Goal: Transaction & Acquisition: Purchase product/service

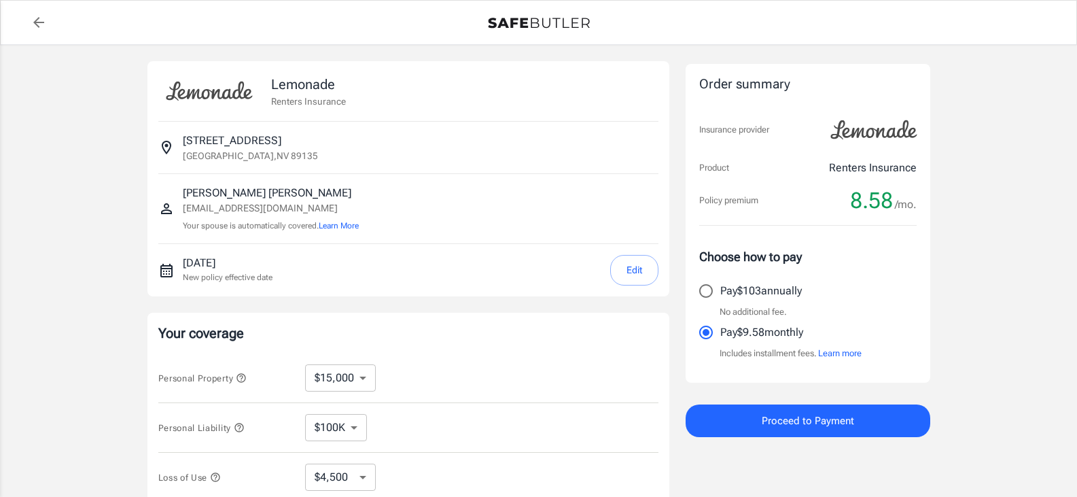
select select "15000"
select select "500"
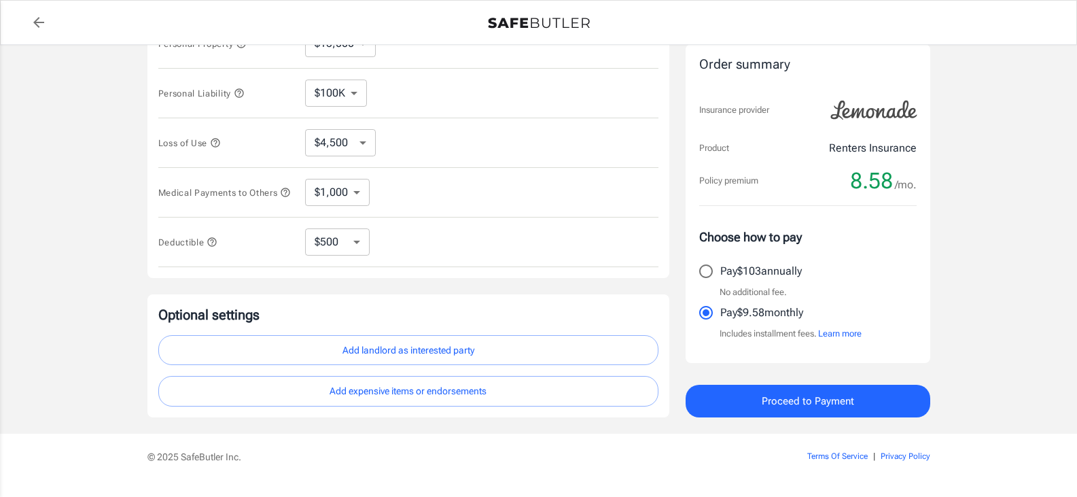
scroll to position [340, 0]
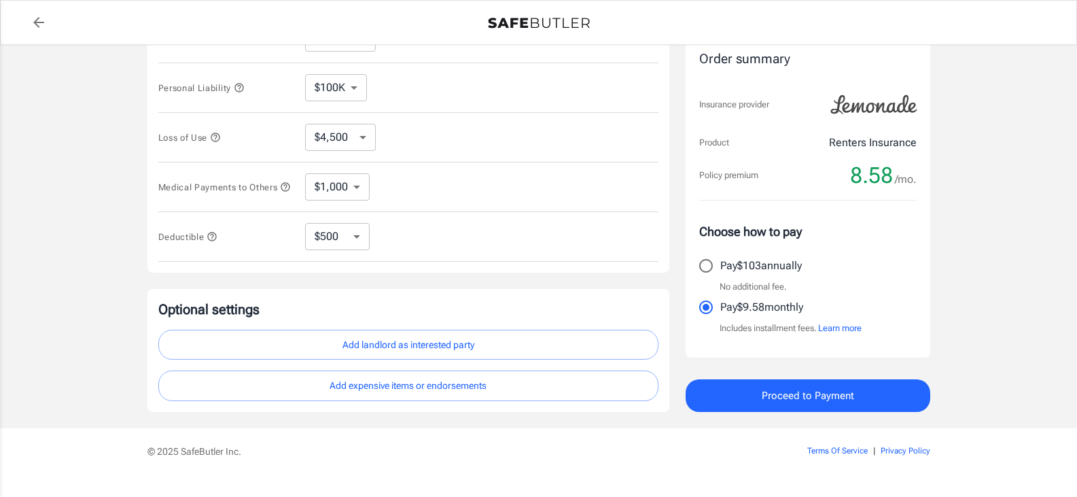
click at [422, 351] on button "Add landlord as interested party" at bounding box center [408, 345] width 500 height 31
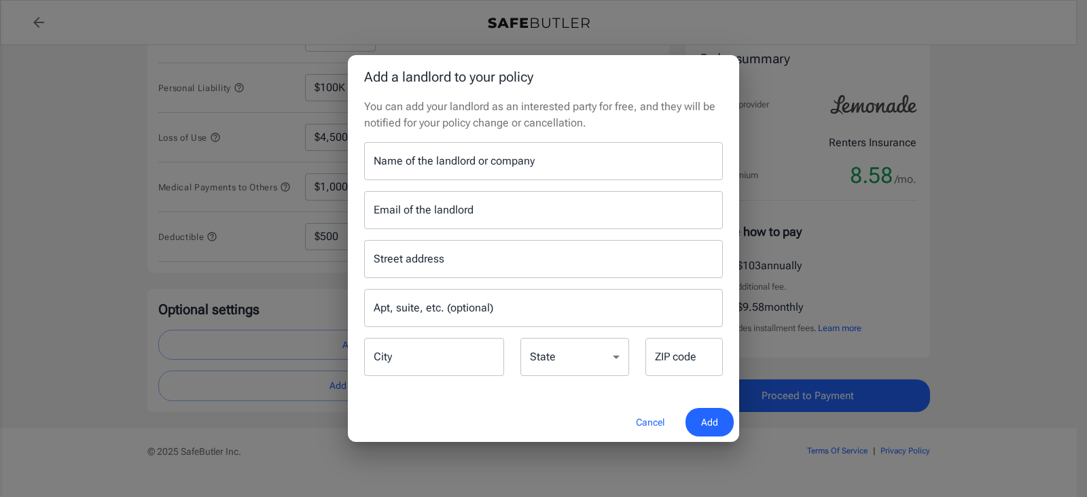
click at [420, 164] on input "Name of the landlord or company" at bounding box center [543, 161] width 359 height 38
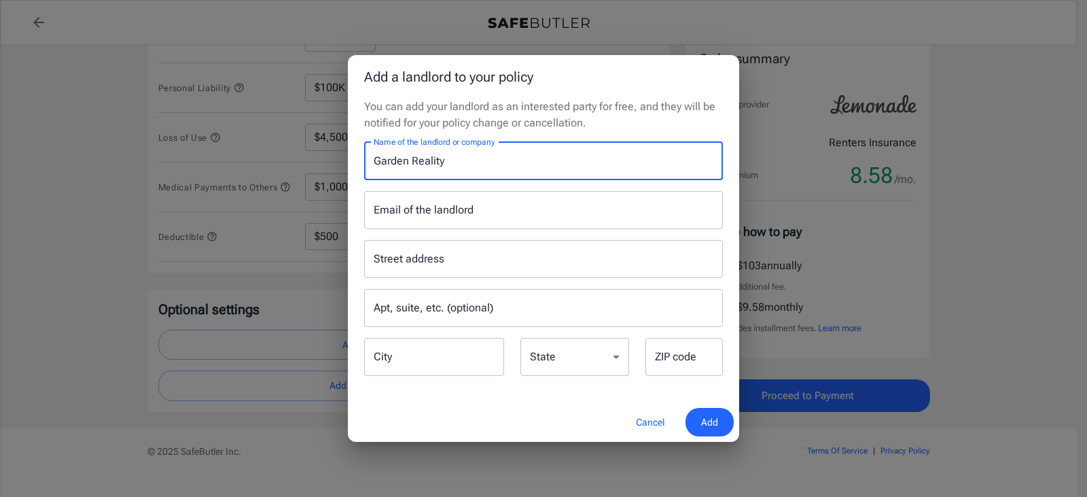
type input "Garden Reality"
click at [433, 213] on input "Email of the landlord" at bounding box center [543, 210] width 359 height 38
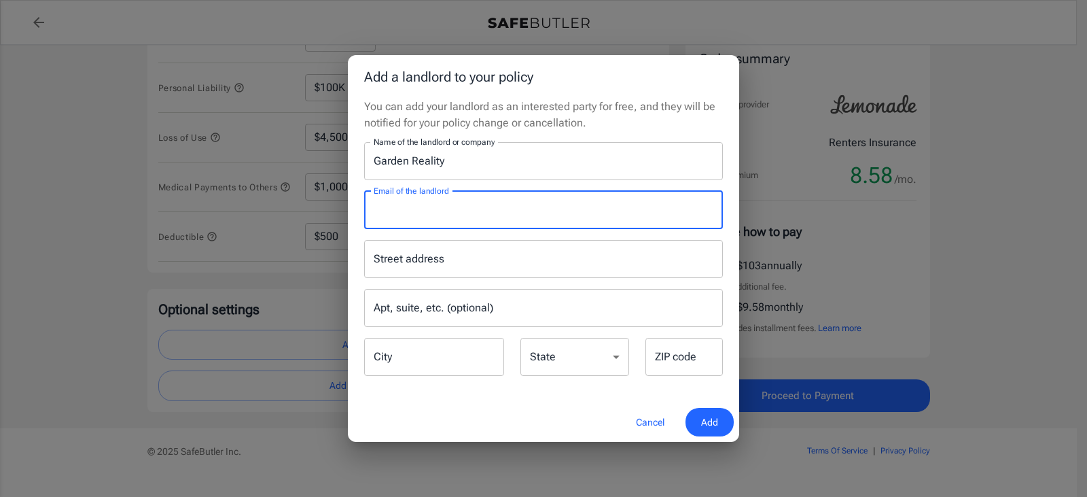
paste input "[EMAIL_ADDRESS][DOMAIN_NAME]"
type input "[EMAIL_ADDRESS][DOMAIN_NAME]"
click at [459, 159] on input "Garden Reality" at bounding box center [543, 161] width 359 height 38
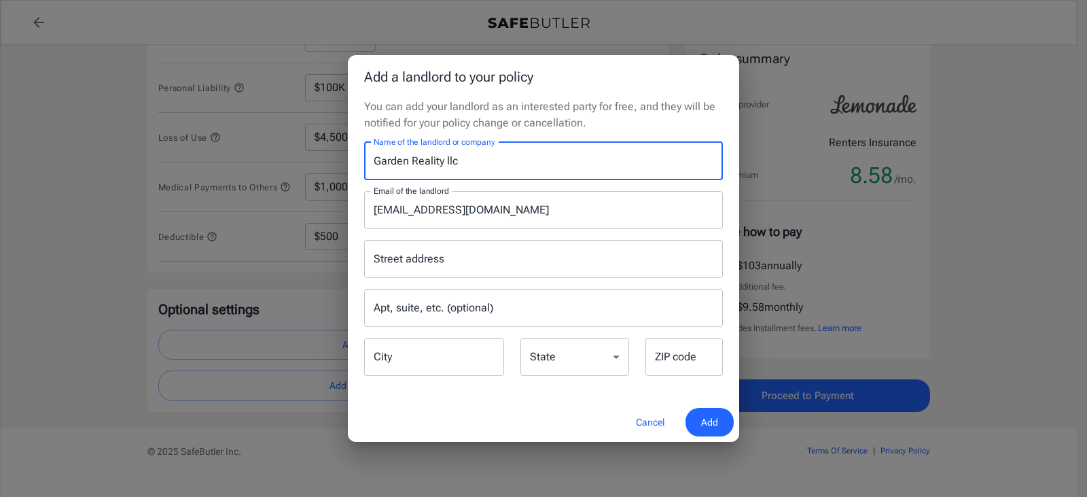
type input "Garden Reality llc"
click at [465, 356] on input "City" at bounding box center [434, 357] width 140 height 38
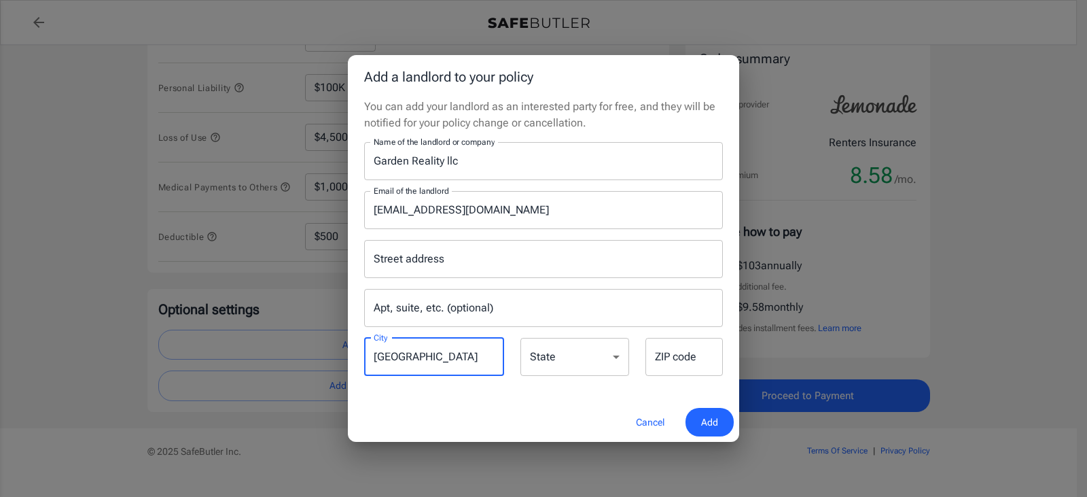
type input "[GEOGRAPHIC_DATA]"
click at [552, 354] on select "[US_STATE] [US_STATE] [US_STATE] [US_STATE] [US_STATE] [US_STATE] [US_STATE] [U…" at bounding box center [575, 357] width 109 height 38
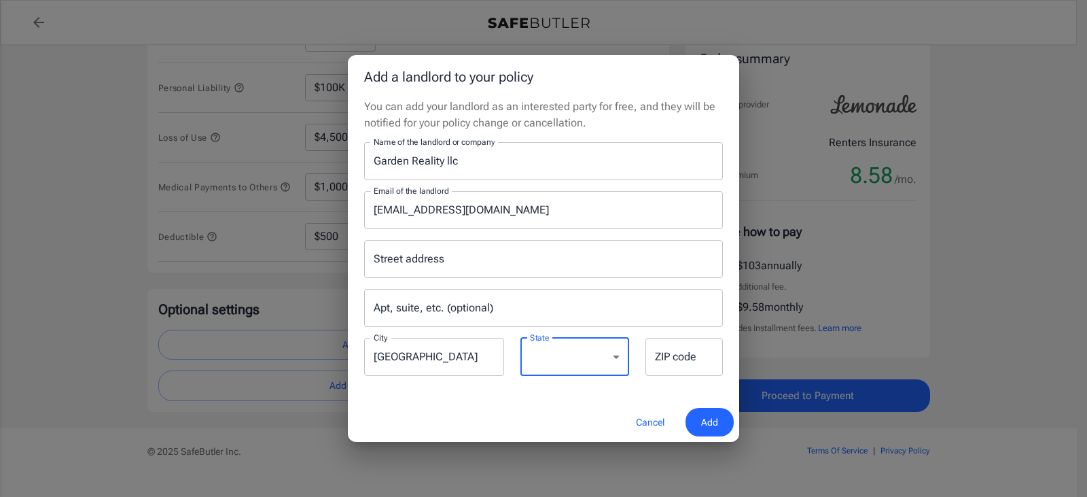
select select "NV"
click at [521, 338] on select "[US_STATE] [US_STATE] [US_STATE] [US_STATE] [US_STATE] [US_STATE] [US_STATE] [U…" at bounding box center [575, 357] width 109 height 38
click at [718, 429] on button "Add" at bounding box center [710, 422] width 48 height 29
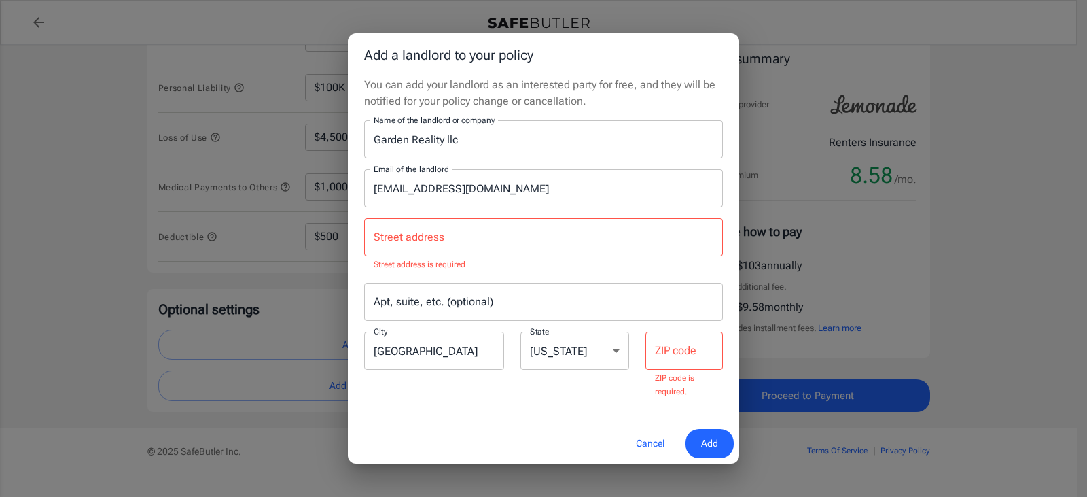
click at [491, 239] on input "Street address" at bounding box center [543, 237] width 347 height 26
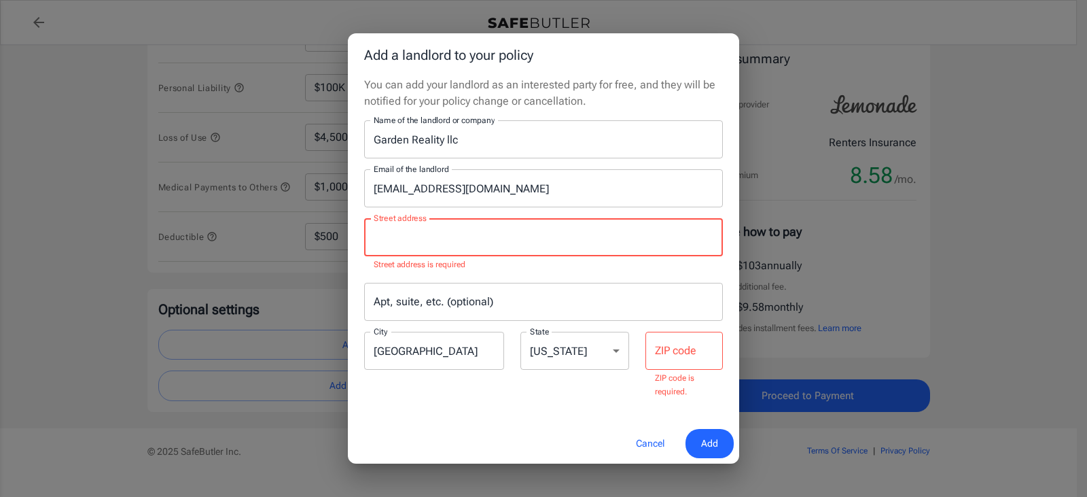
click at [434, 234] on input "Street address" at bounding box center [543, 237] width 347 height 26
paste input "[STREET_ADDRESS]"
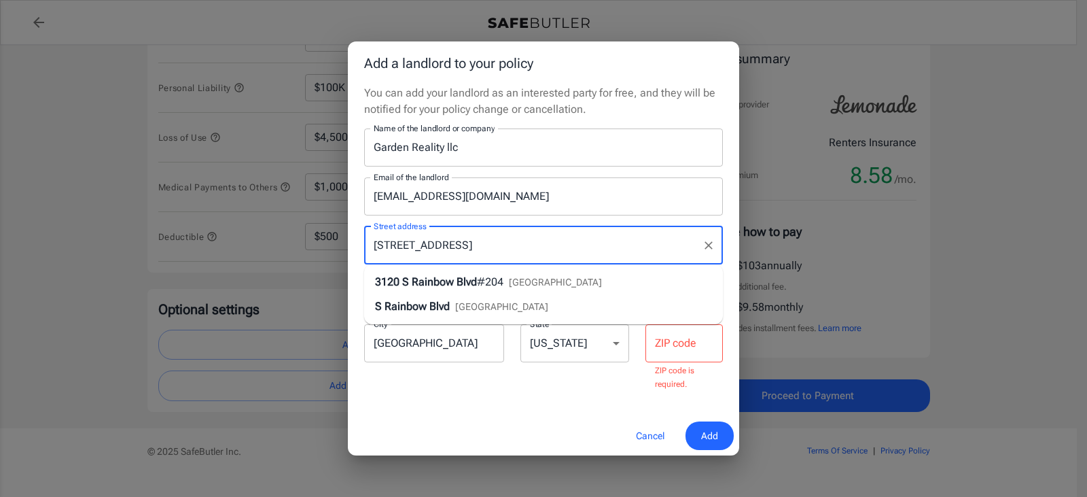
click at [567, 283] on span "[GEOGRAPHIC_DATA]" at bounding box center [555, 282] width 93 height 11
type input "[STREET_ADDRESS]"
type input "[GEOGRAPHIC_DATA]"
type input "89146"
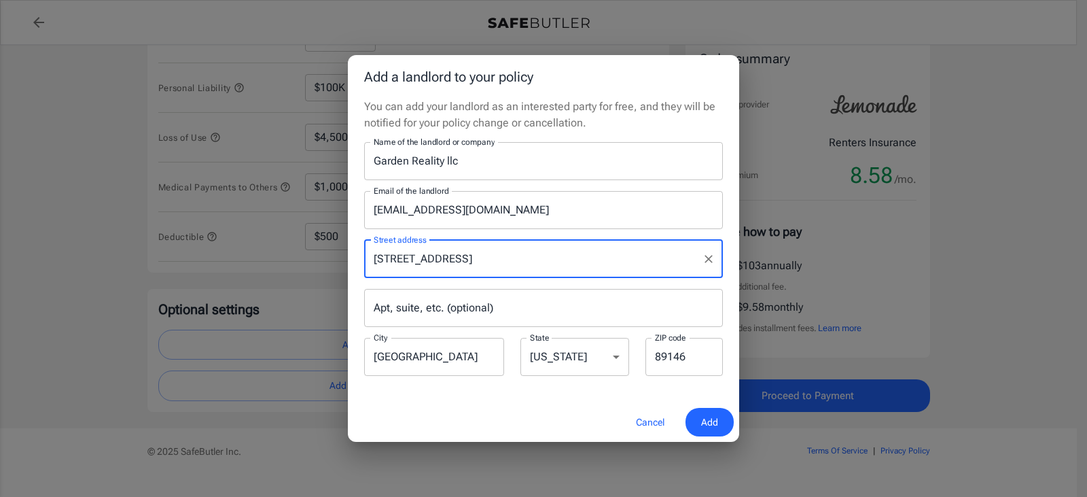
type input "[STREET_ADDRESS]"
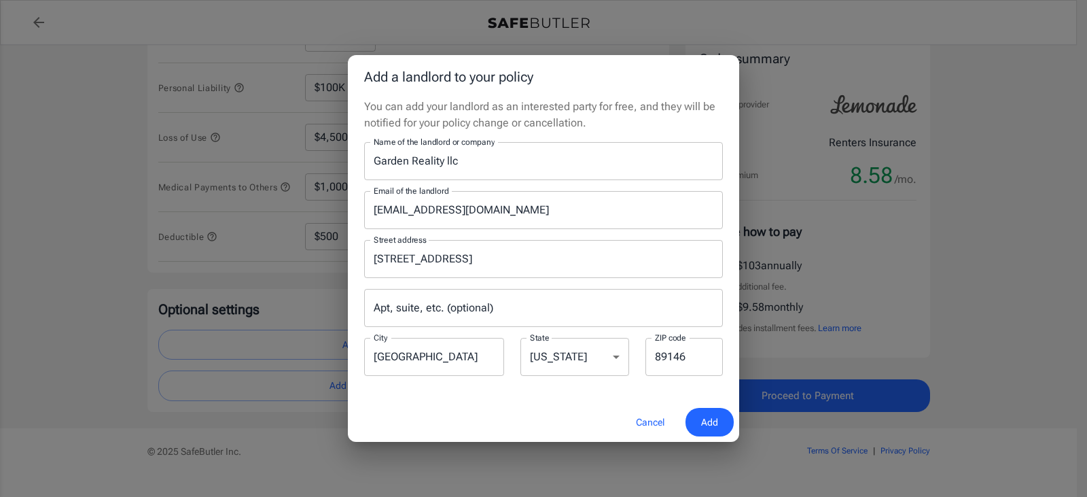
click at [716, 428] on span "Add" at bounding box center [709, 422] width 17 height 17
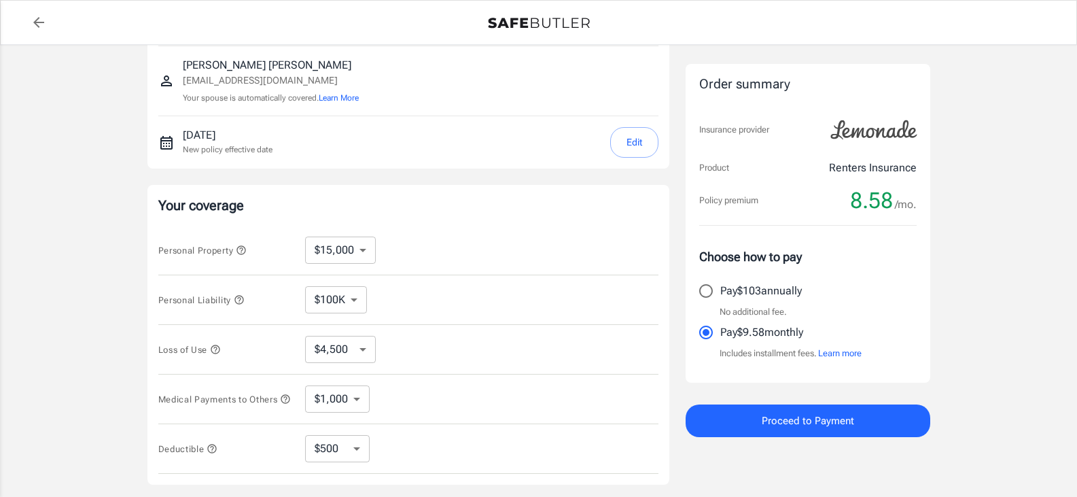
scroll to position [0, 0]
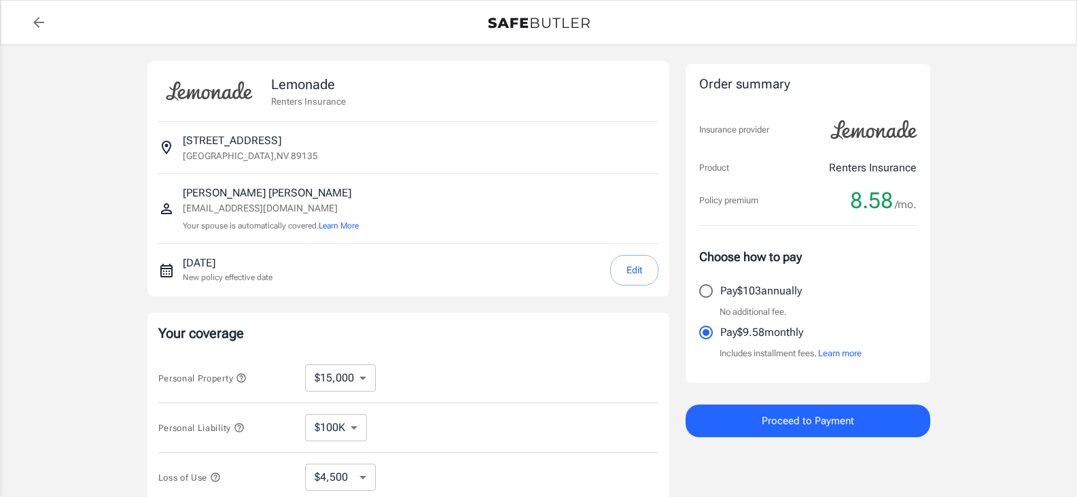
click at [797, 421] on span "Proceed to Payment" at bounding box center [808, 421] width 92 height 18
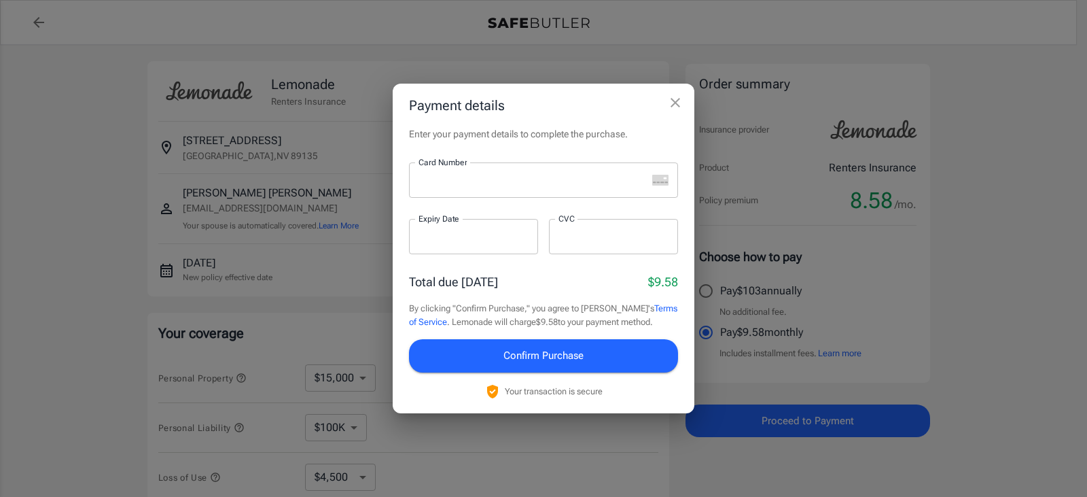
click at [465, 171] on div at bounding box center [528, 179] width 238 height 35
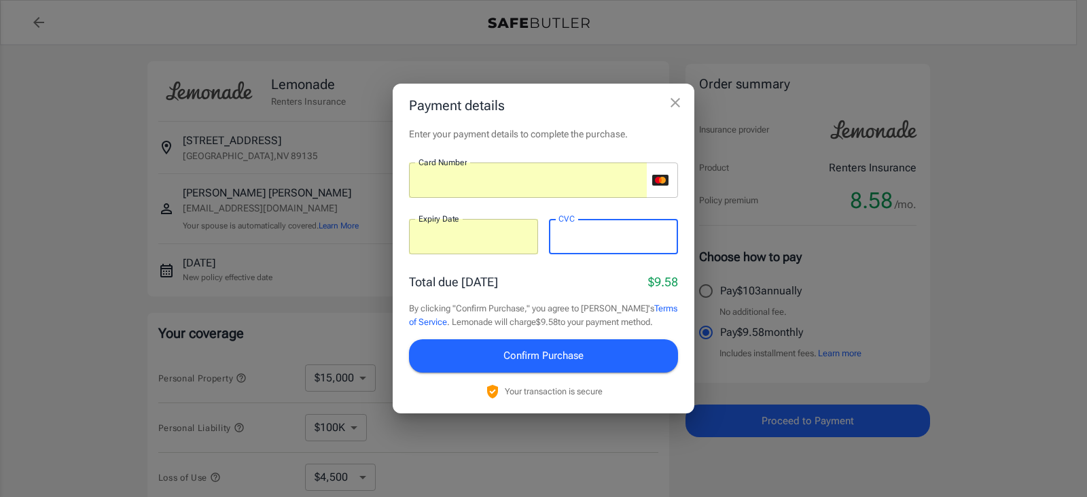
click at [856, 351] on div "Payment details Enter your payment details to complete the purchase. Card Numbe…" at bounding box center [543, 248] width 1087 height 497
click at [849, 356] on div "Payment details Enter your payment details to complete the purchase. Card Numbe…" at bounding box center [543, 248] width 1087 height 497
click at [679, 101] on icon "close" at bounding box center [675, 102] width 16 height 16
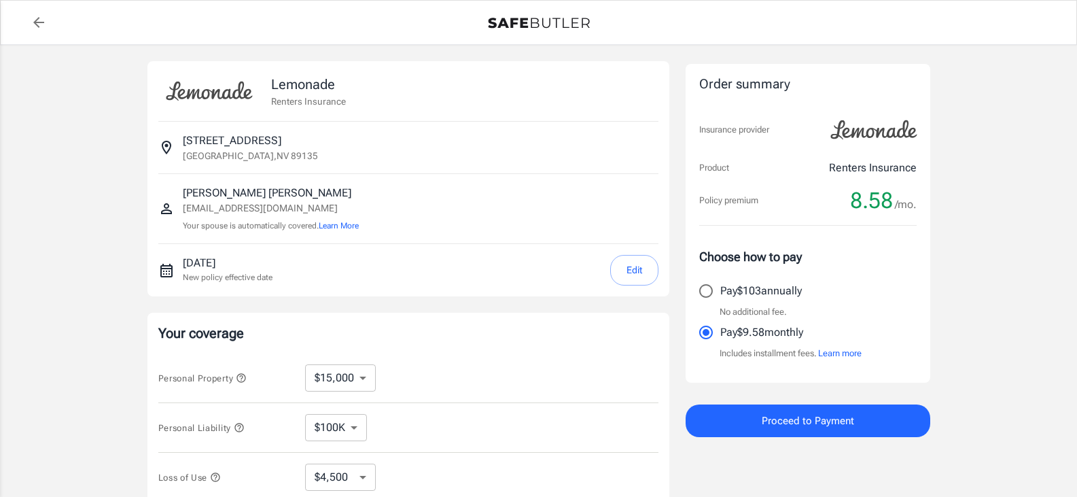
click at [841, 352] on button "Learn more" at bounding box center [839, 354] width 43 height 14
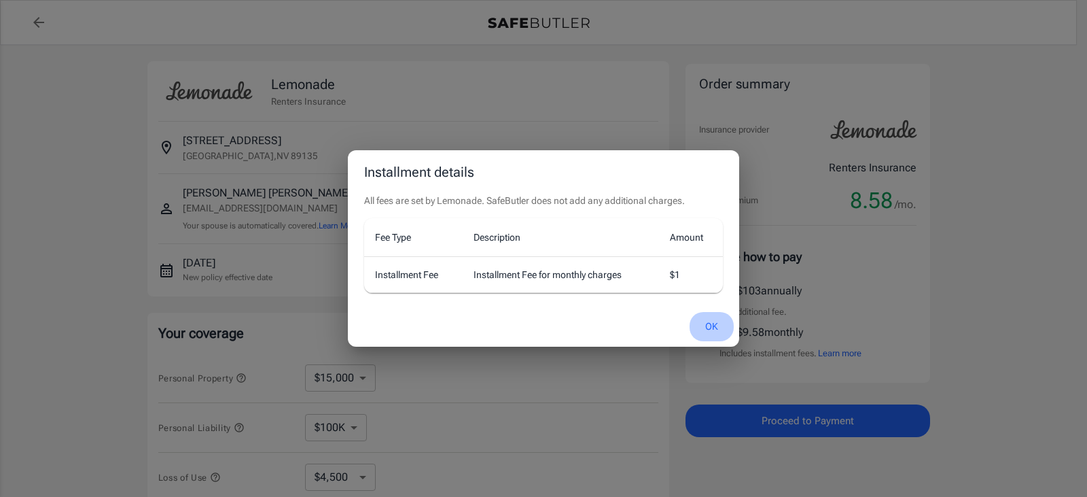
click at [711, 326] on button "OK" at bounding box center [712, 326] width 44 height 29
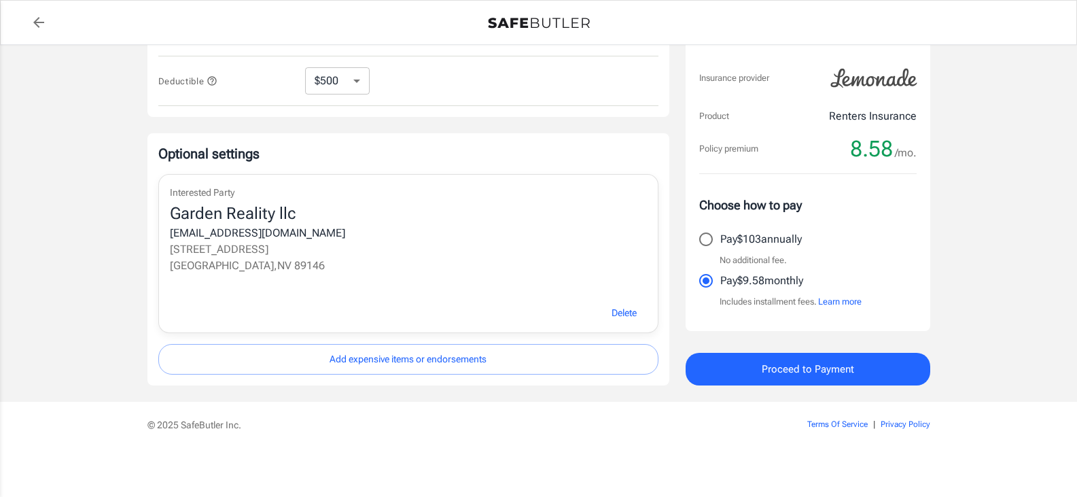
scroll to position [501, 0]
click at [816, 370] on span "Proceed to Payment" at bounding box center [808, 369] width 92 height 18
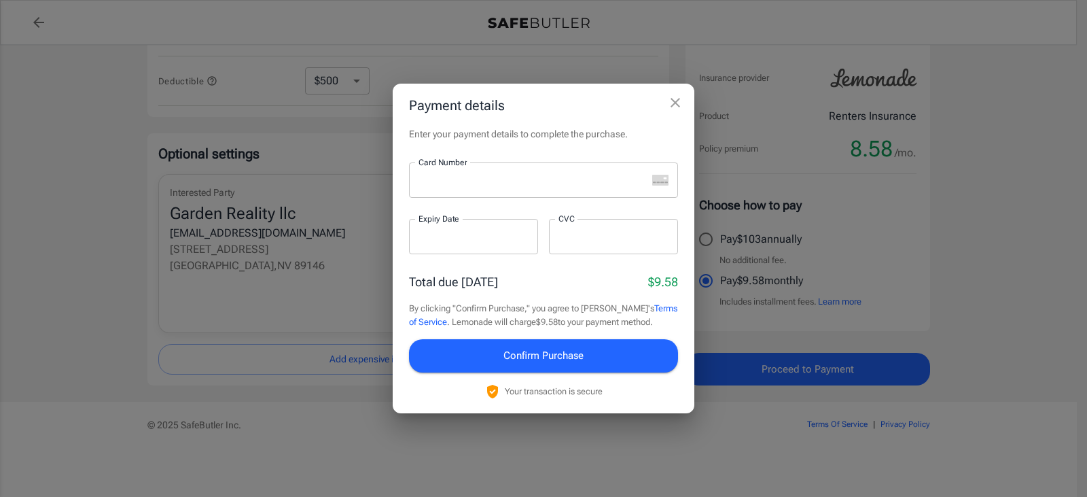
click at [476, 187] on iframe at bounding box center [533, 180] width 228 height 13
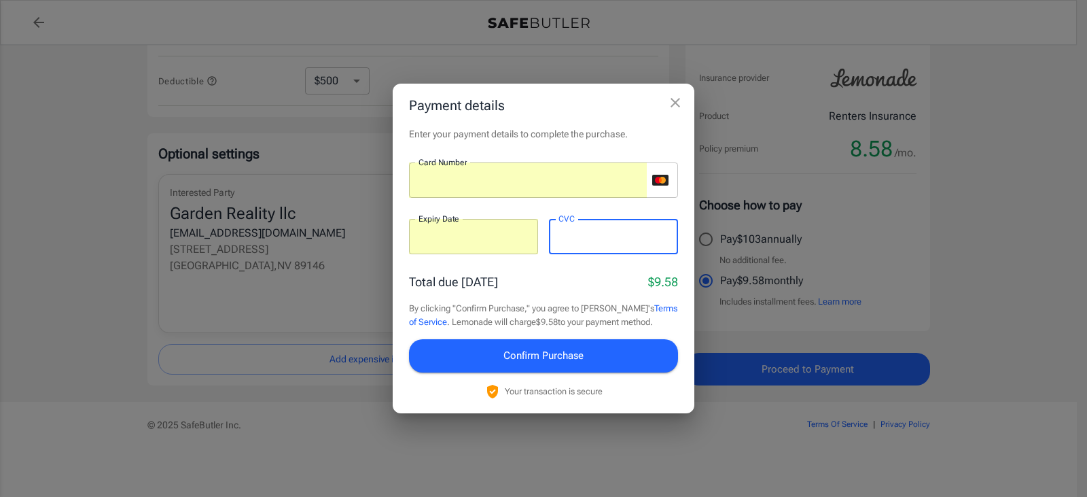
click at [531, 348] on span "Confirm Purchase" at bounding box center [544, 356] width 80 height 18
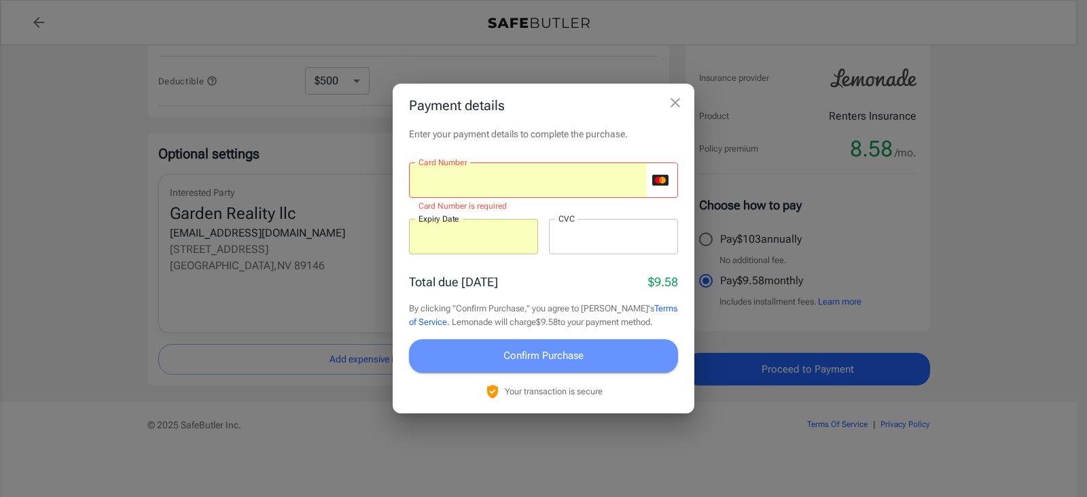
click at [547, 358] on span "Confirm Purchase" at bounding box center [544, 356] width 80 height 18
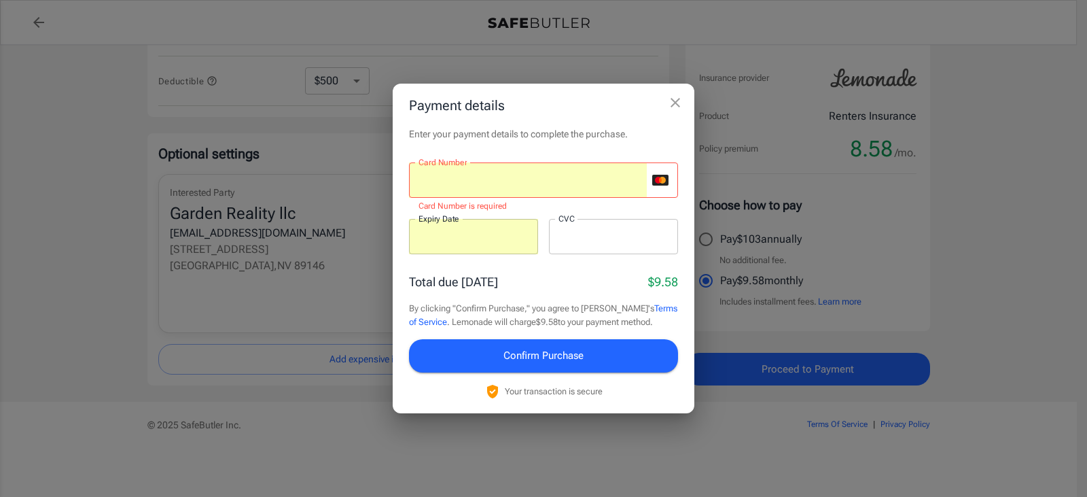
click at [536, 375] on div "Total due [DATE] $9.58 By clicking "Confirm Purchase," you agree to [PERSON_NAM…" at bounding box center [543, 336] width 269 height 126
click at [637, 208] on p "Card Number is required" at bounding box center [544, 207] width 250 height 14
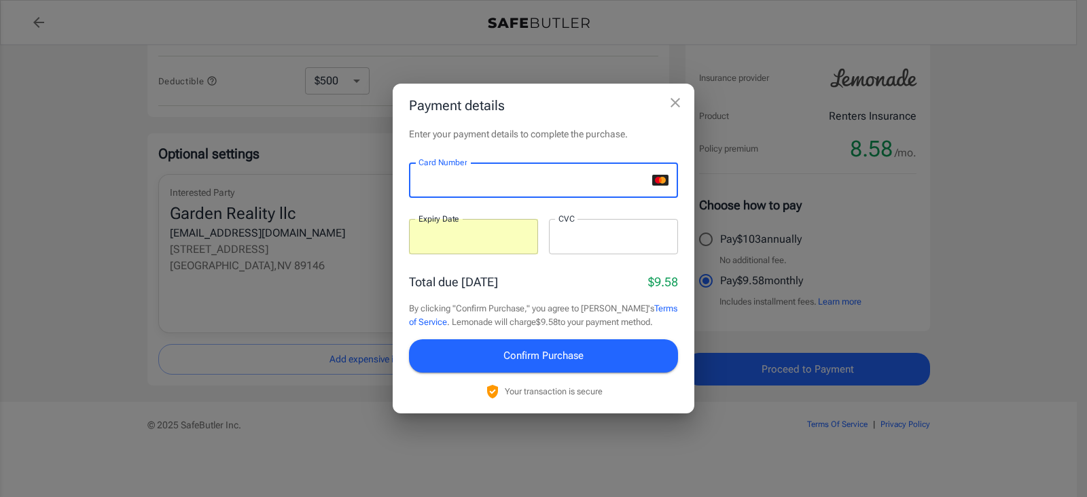
click at [579, 294] on div "Total due [DATE] $9.58 By clicking "Confirm Purchase," you agree to [PERSON_NAM…" at bounding box center [543, 336] width 269 height 126
click at [285, 158] on div "Payment details Enter your payment details to complete the purchase. Card Numbe…" at bounding box center [543, 248] width 1087 height 497
click at [679, 99] on icon "close" at bounding box center [676, 103] width 10 height 10
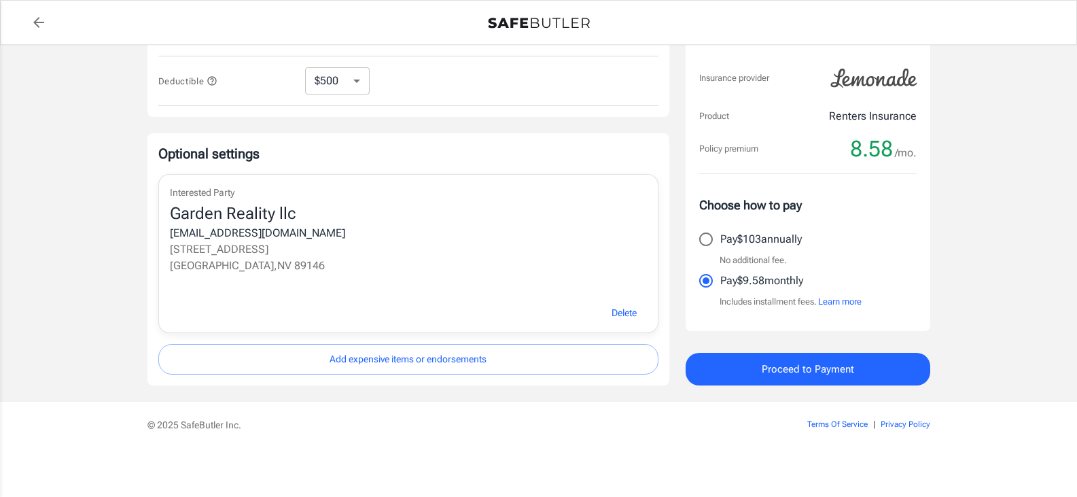
click at [829, 364] on span "Proceed to Payment" at bounding box center [808, 369] width 92 height 18
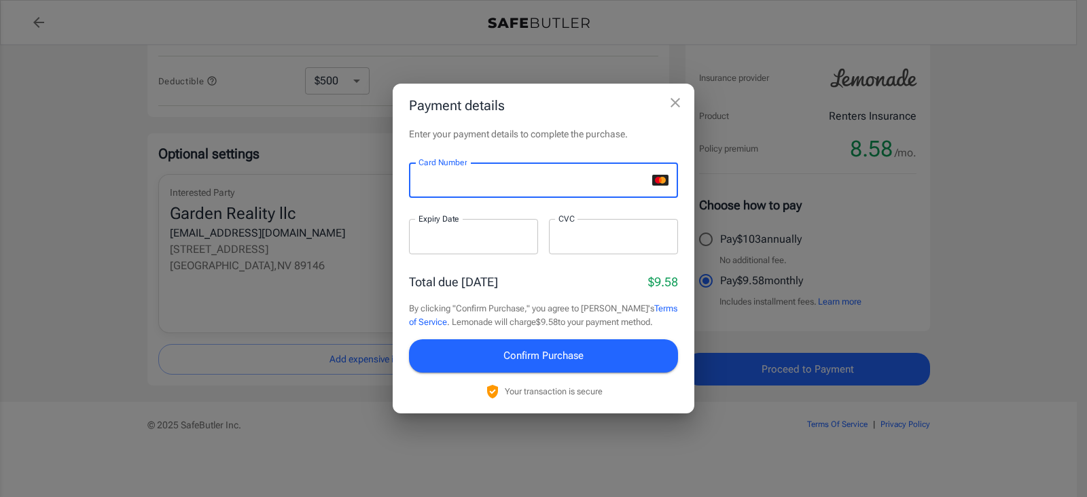
click at [449, 247] on div at bounding box center [473, 236] width 129 height 35
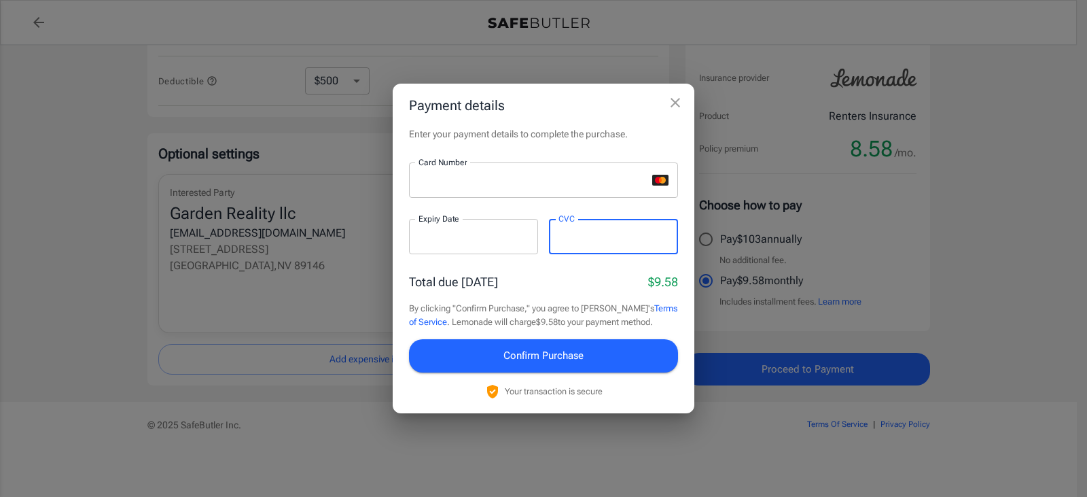
click at [550, 359] on span "Confirm Purchase" at bounding box center [544, 356] width 80 height 18
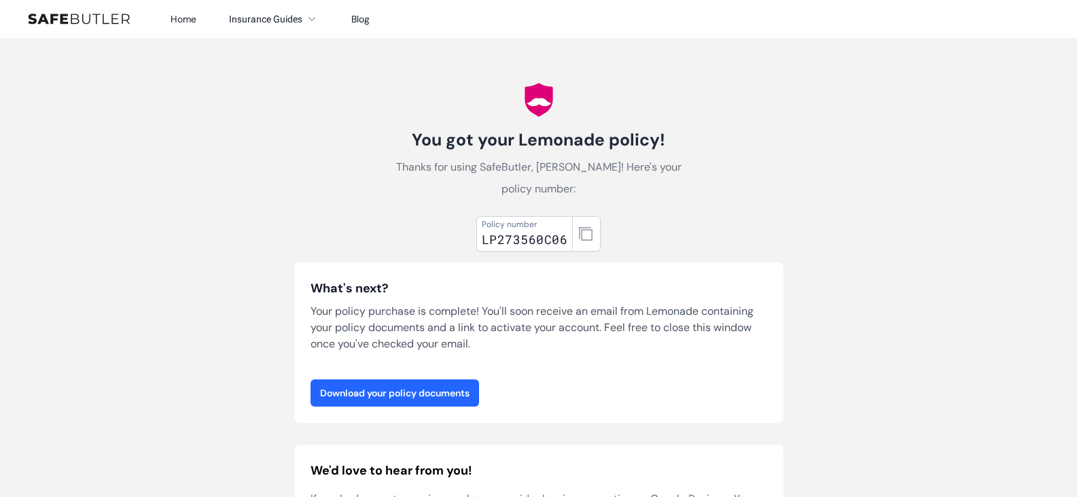
click at [402, 391] on link "Download your policy documents" at bounding box center [395, 392] width 169 height 27
click at [579, 233] on icon "button" at bounding box center [586, 234] width 14 height 14
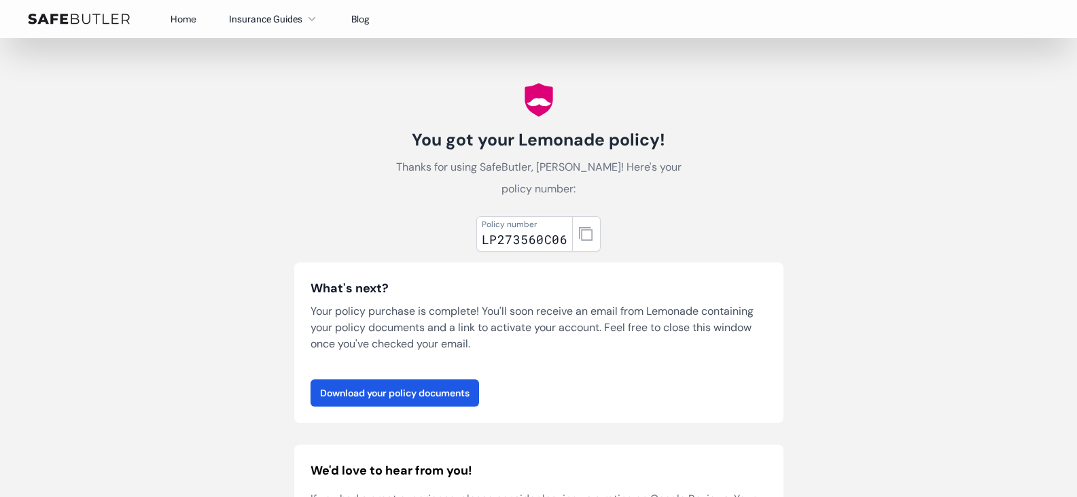
click at [175, 15] on link "Home" at bounding box center [184, 19] width 26 height 12
